Goal: Task Accomplishment & Management: Manage account settings

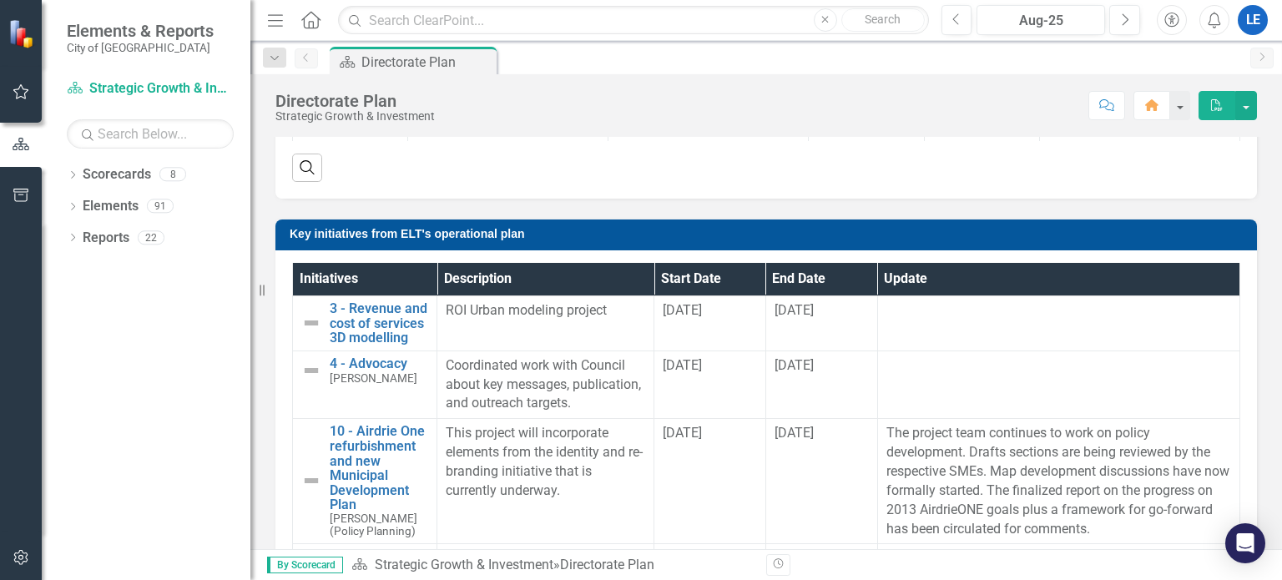
scroll to position [1094, 0]
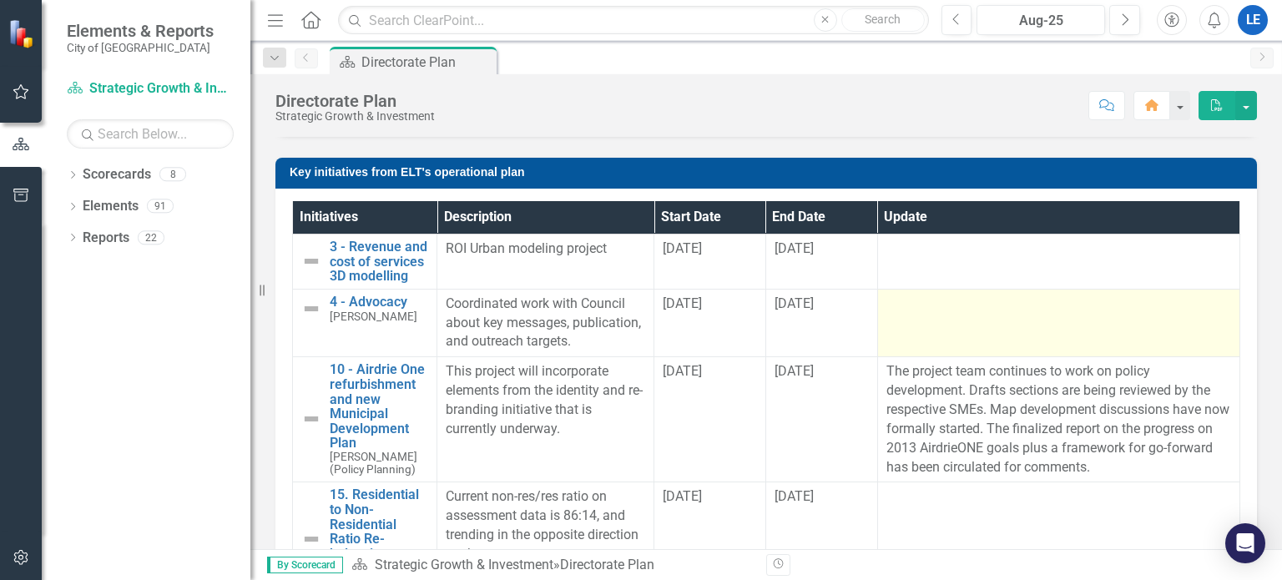
click at [971, 315] on div at bounding box center [1058, 305] width 345 height 20
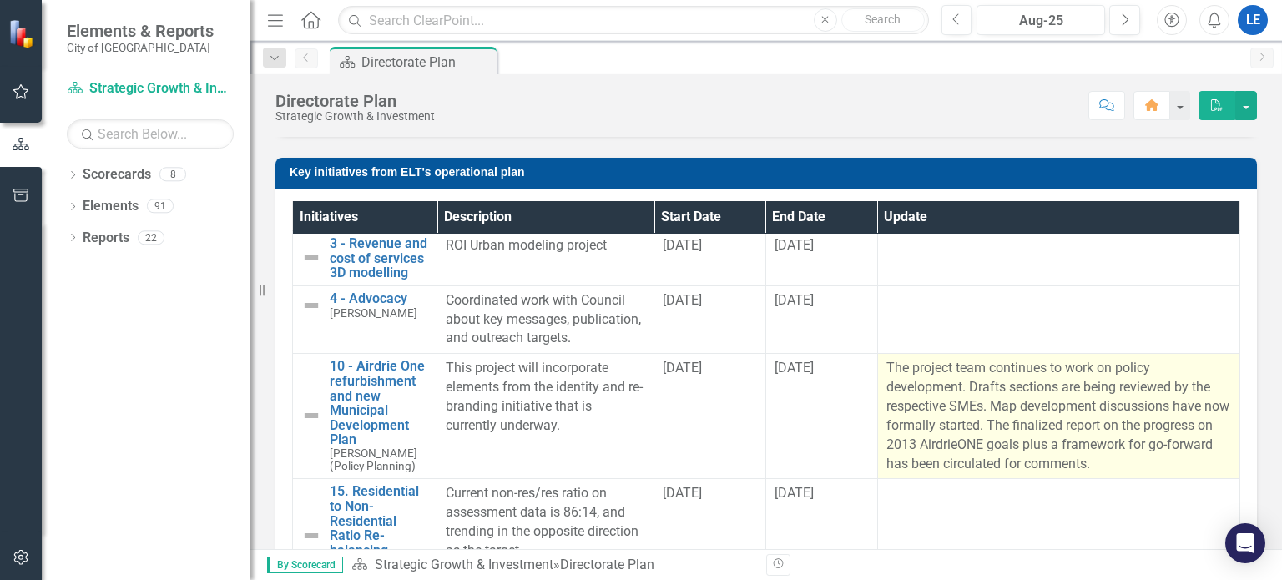
scroll to position [0, 0]
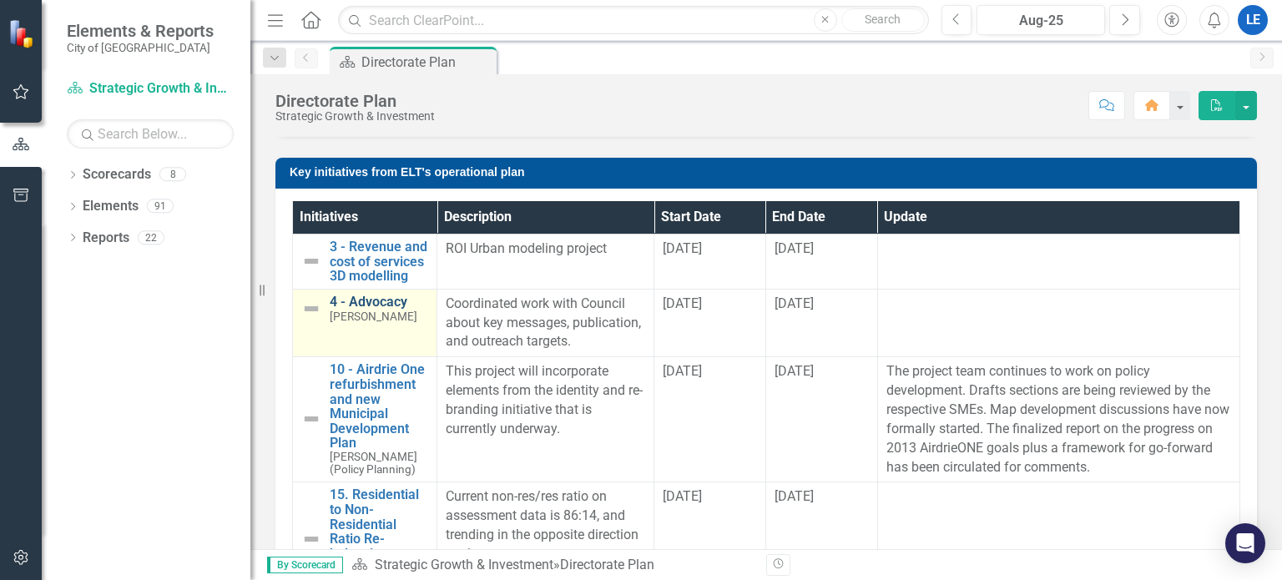
click at [369, 310] on link "4 - Advocacy" at bounding box center [379, 302] width 98 height 15
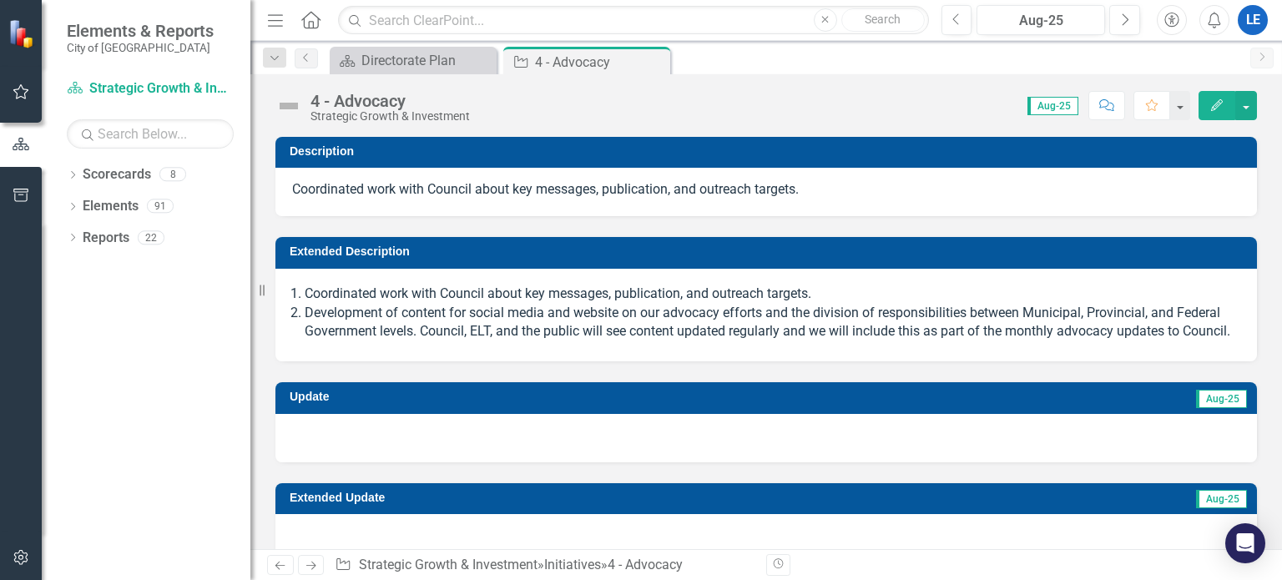
click at [1215, 100] on icon "Edit" at bounding box center [1216, 105] width 15 height 12
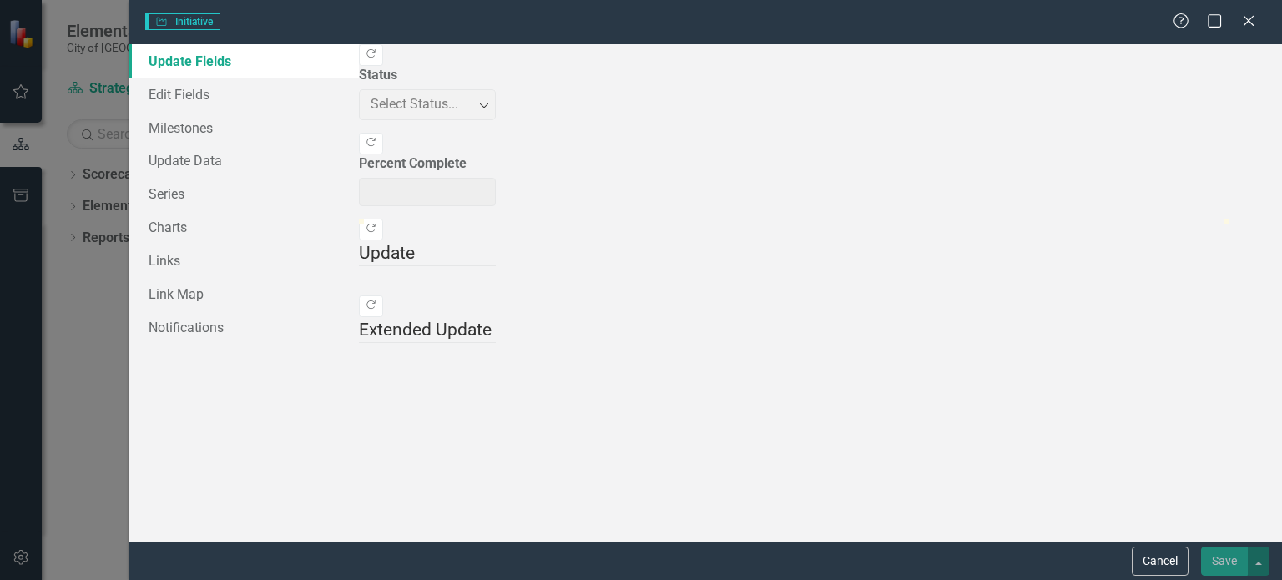
type input "0"
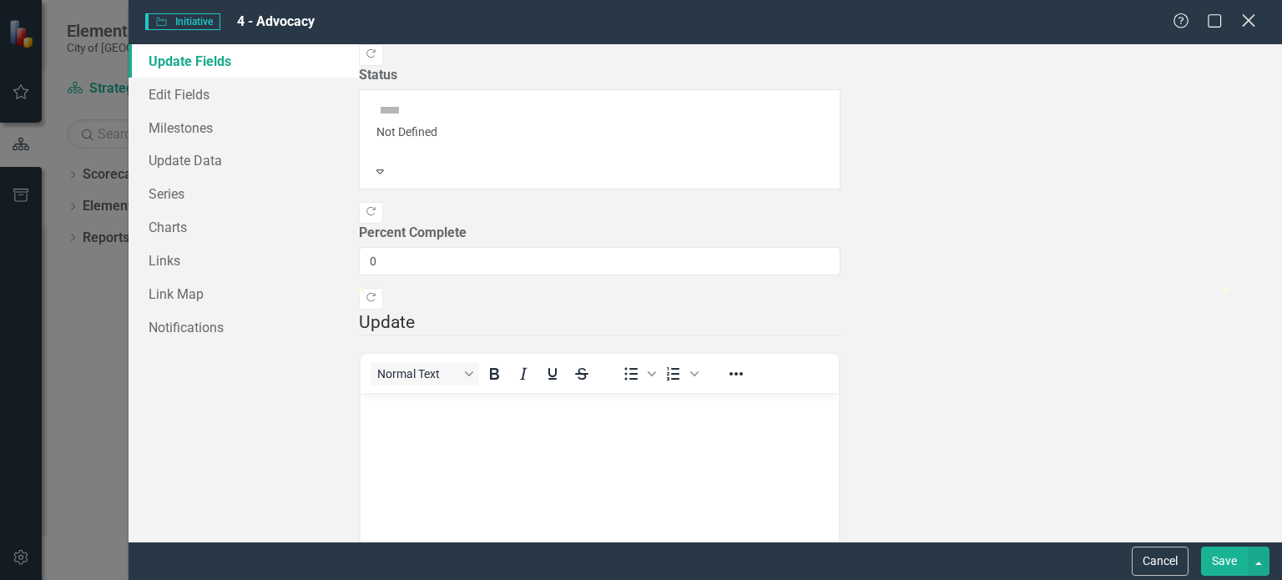
click at [1250, 23] on icon "Close" at bounding box center [1248, 21] width 21 height 16
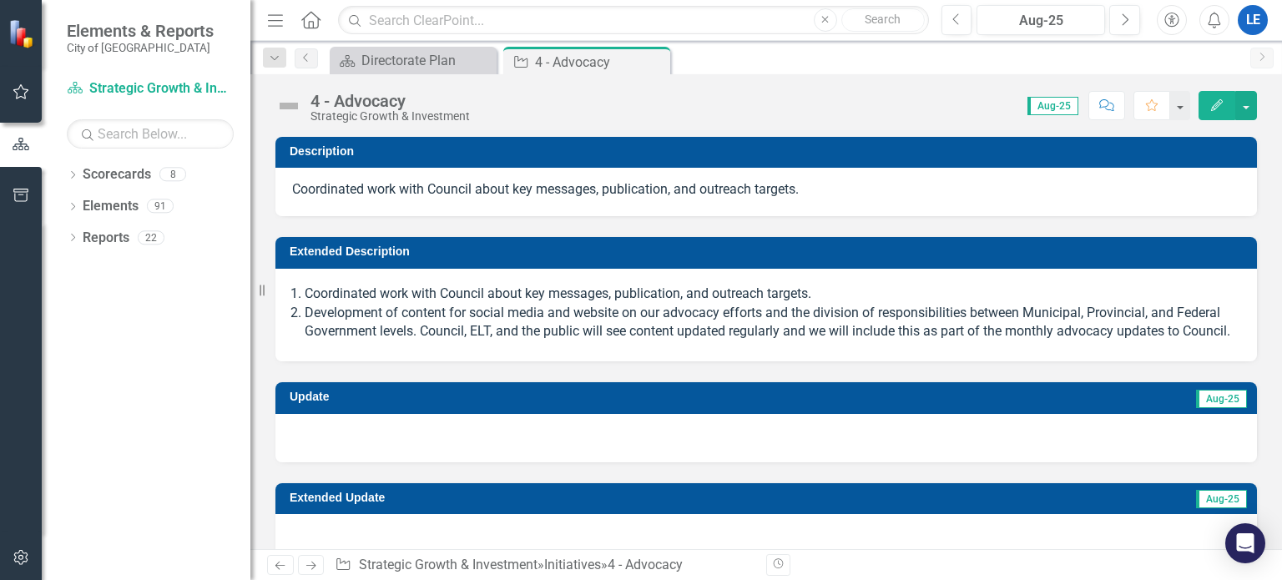
click at [422, 462] on div at bounding box center [766, 438] width 982 height 48
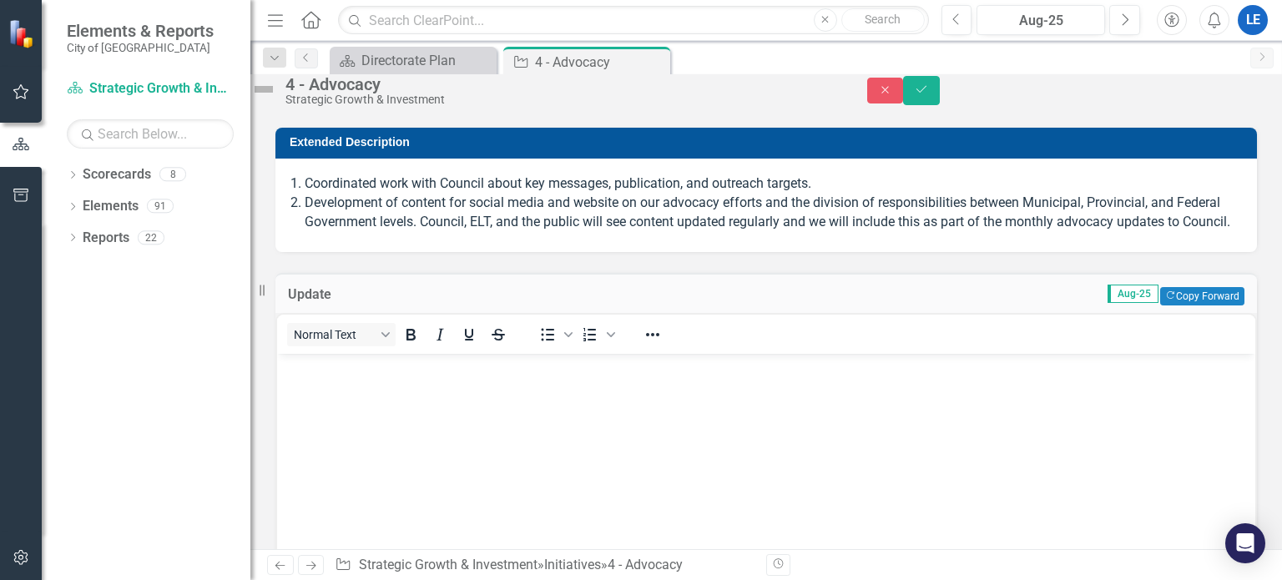
scroll to position [167, 0]
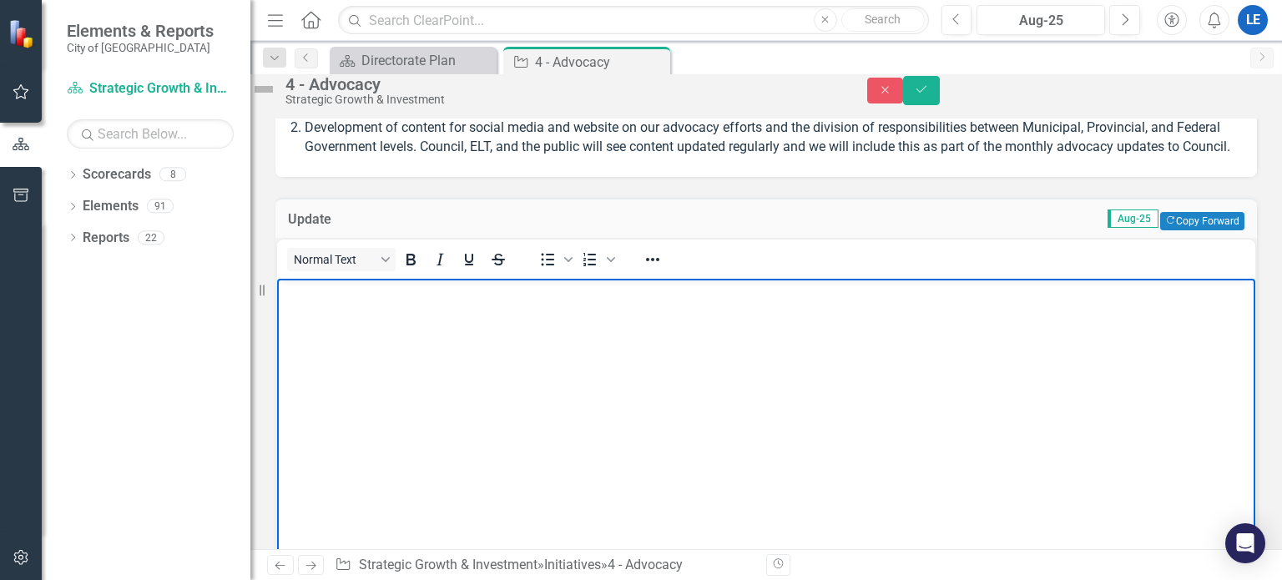
click at [350, 308] on body "Rich Text Area. Press ALT-0 for help." at bounding box center [766, 404] width 978 height 250
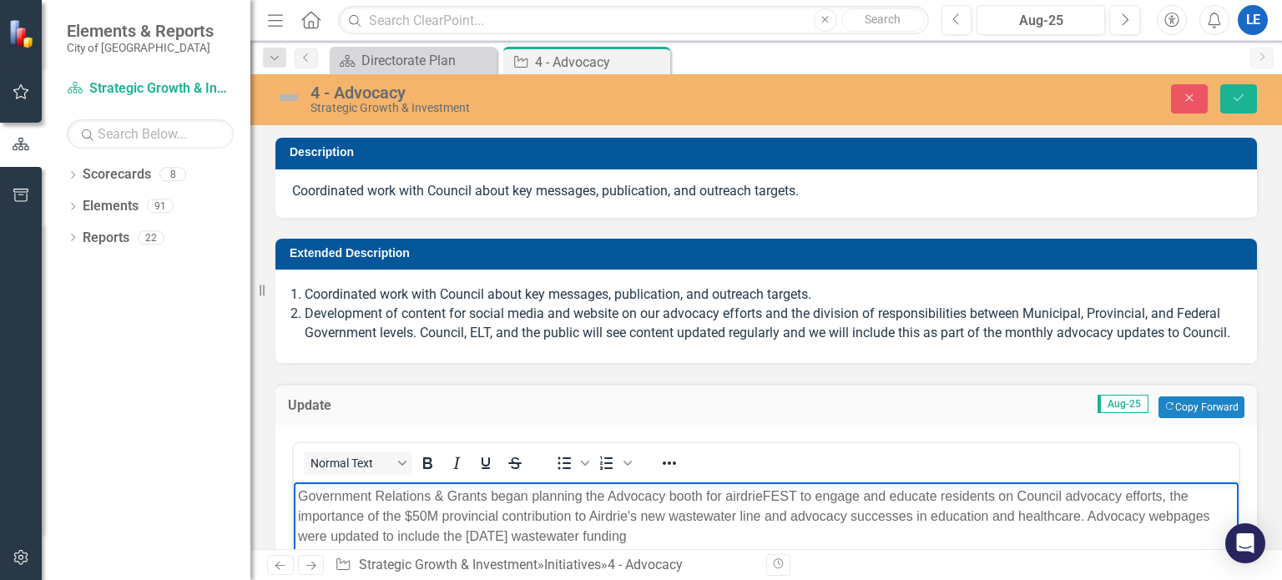
scroll to position [167, 0]
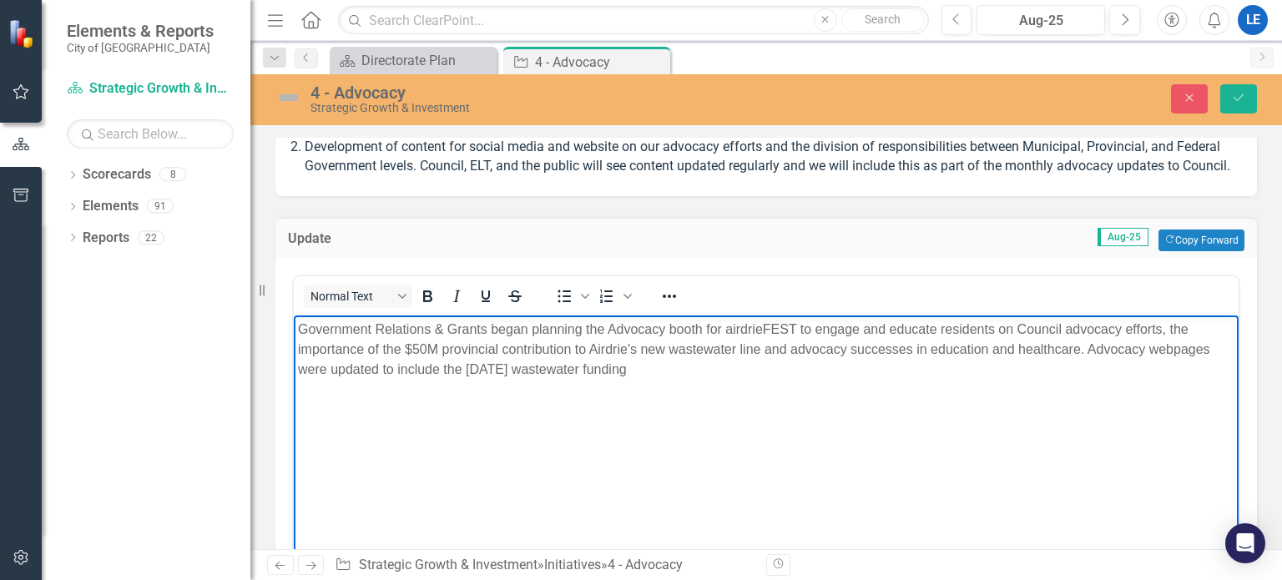
click at [444, 363] on p "Government Relations & Grants began planning the Advocacy booth for airdrieFEST…" at bounding box center [766, 349] width 937 height 60
drag, startPoint x: 754, startPoint y: 373, endPoint x: 1292, endPoint y: 614, distance: 590.0
click at [754, 373] on p "Government Relations & Grants began planning the Advocacy booth for airdrieFEST…" at bounding box center [766, 349] width 937 height 60
click at [780, 368] on p "Government Relations & Grants began planning the Advocacy booth for airdrieFEST…" at bounding box center [766, 349] width 937 height 60
click at [898, 419] on body "Government Relations & Grants began planning the Advocacy booth for airdrieFEST…" at bounding box center [766, 440] width 945 height 250
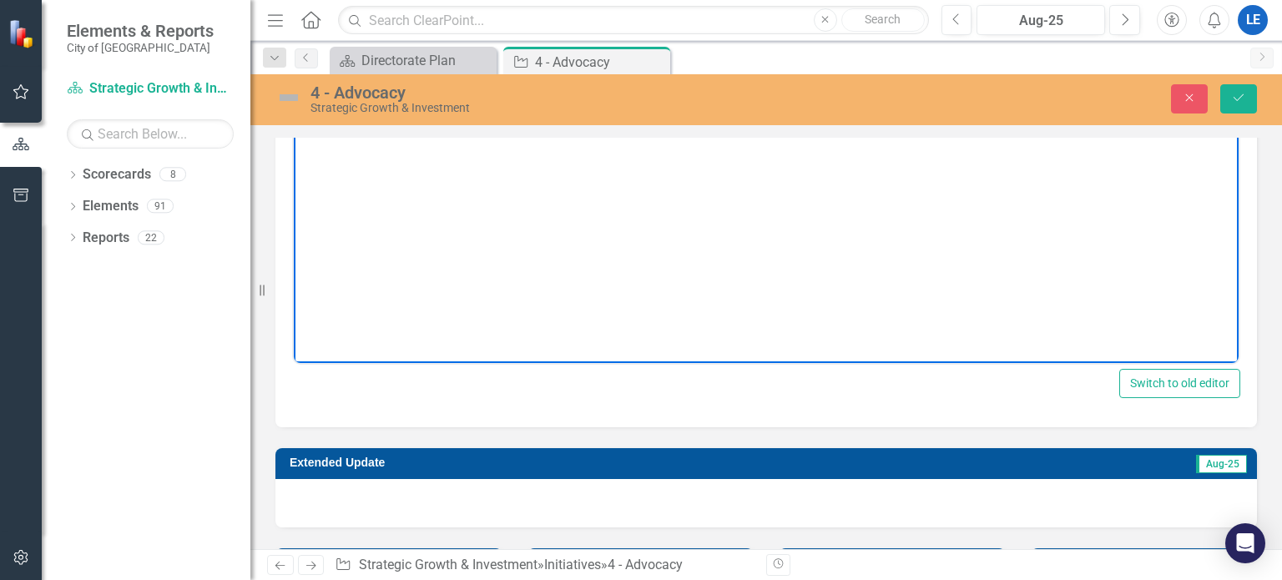
scroll to position [417, 0]
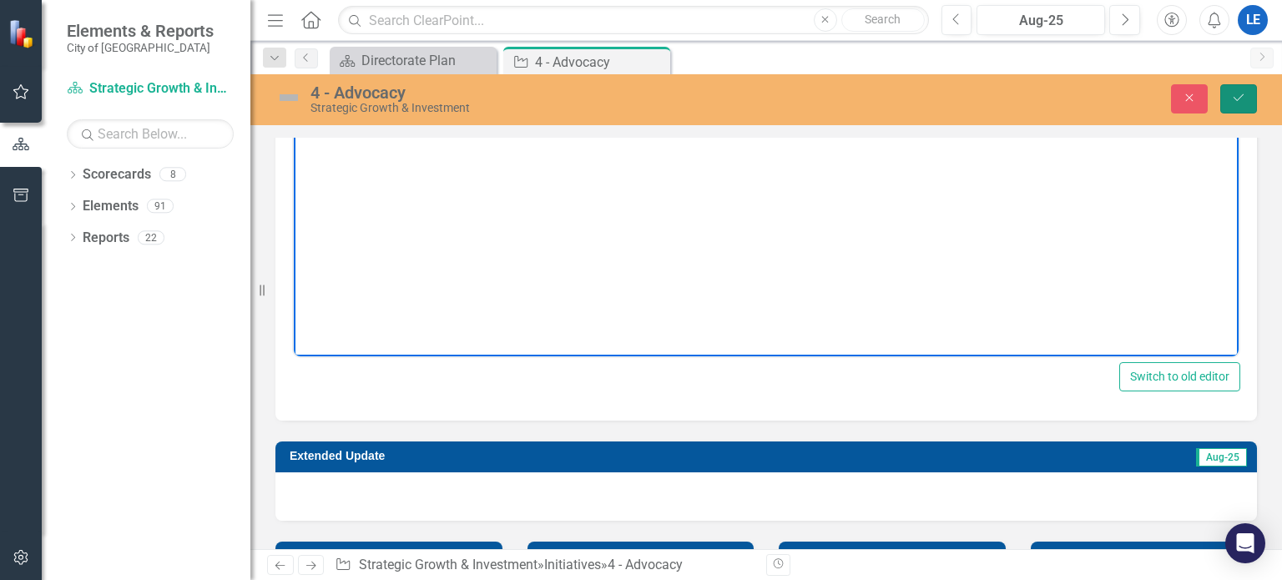
click at [1239, 93] on icon "Save" at bounding box center [1238, 98] width 15 height 12
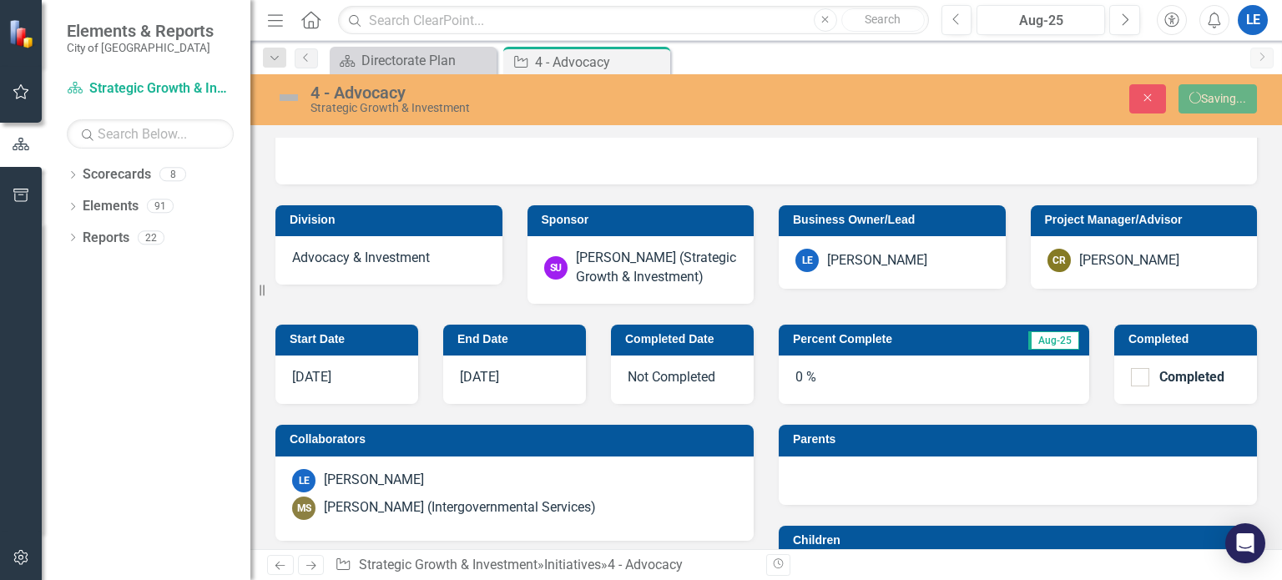
scroll to position [407, 0]
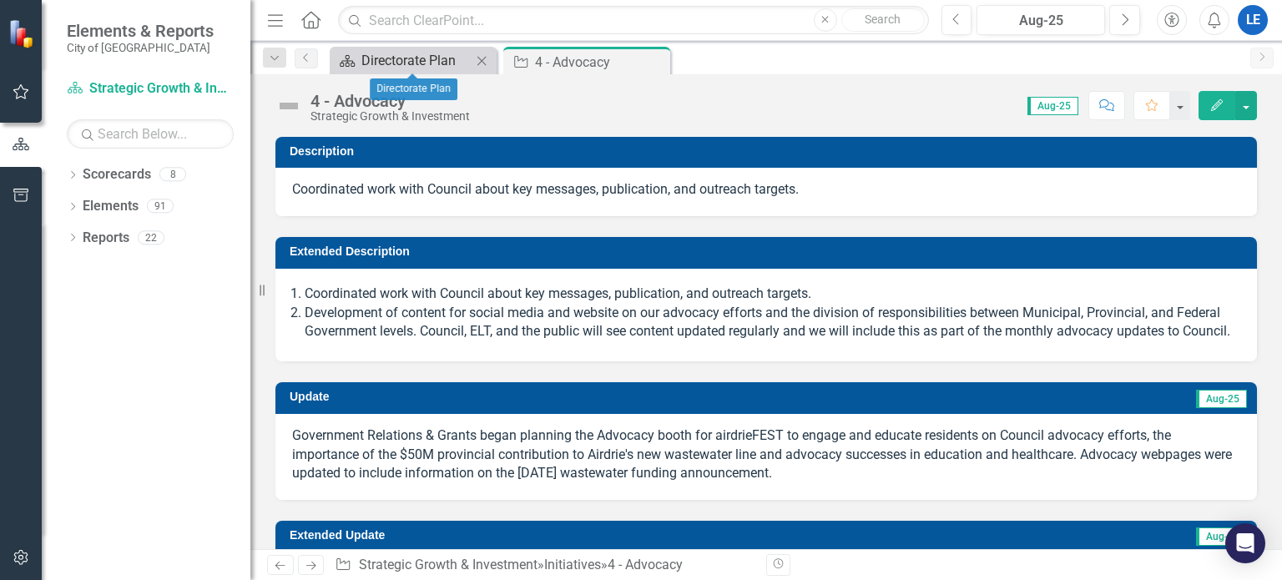
click at [451, 59] on div "Directorate Plan" at bounding box center [416, 60] width 110 height 21
